Goal: Browse casually

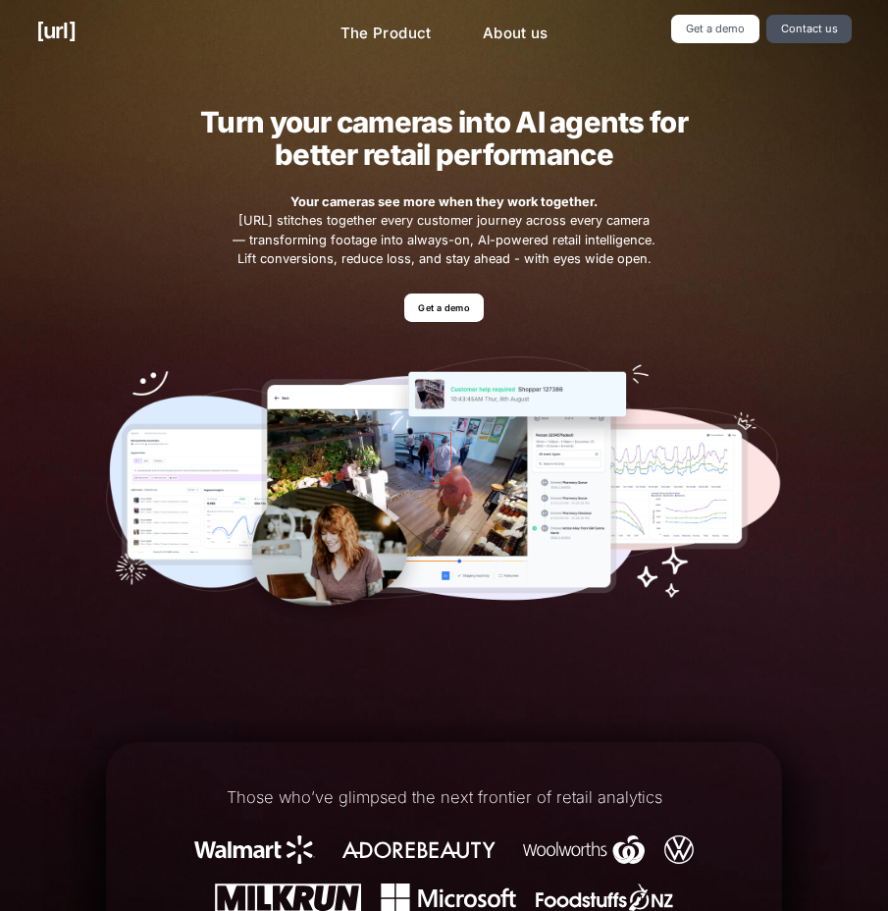
click at [521, 101] on div "Turn your cameras into AI agents for better retail performance Your cameras see…" at bounding box center [444, 369] width 749 height 604
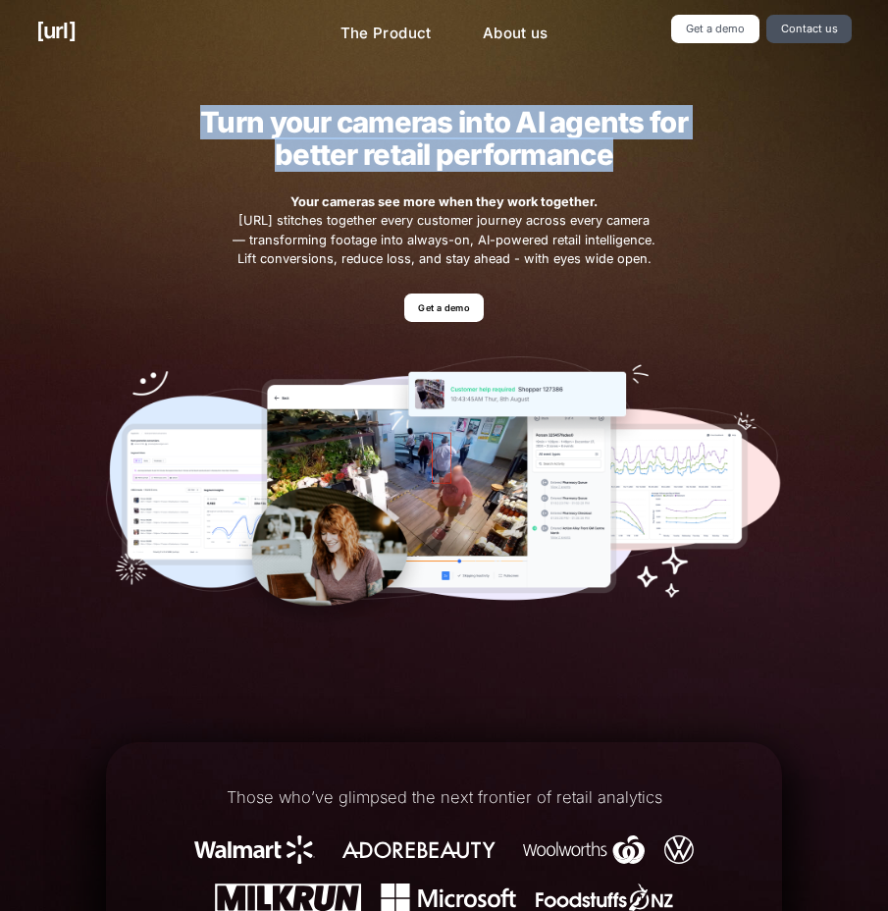
drag, startPoint x: 193, startPoint y: 115, endPoint x: 619, endPoint y: 159, distance: 428.2
click at [619, 159] on h2 "Turn your cameras into AI agents for better retail performance" at bounding box center [445, 138] width 544 height 65
